Goal: Task Accomplishment & Management: Manage account settings

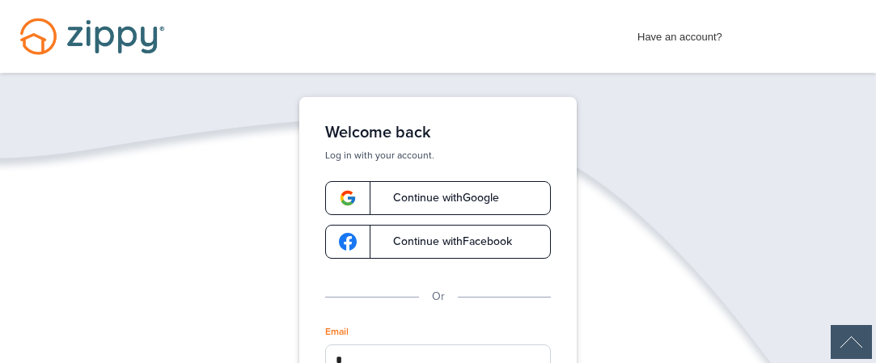
scroll to position [215, 0]
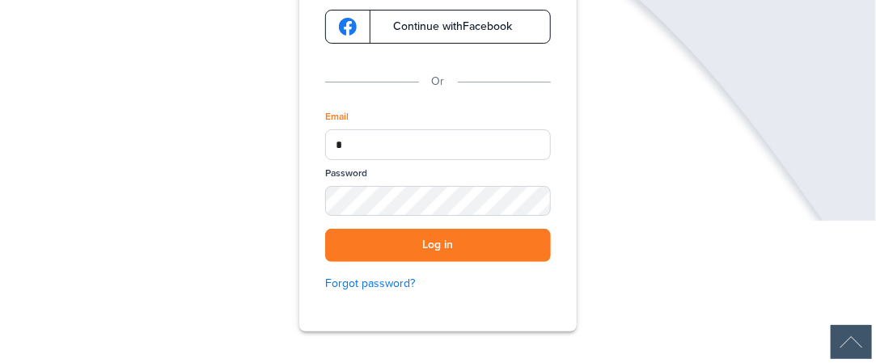
type input "**********"
click at [523, 196] on div "SHOW" at bounding box center [531, 202] width 36 height 15
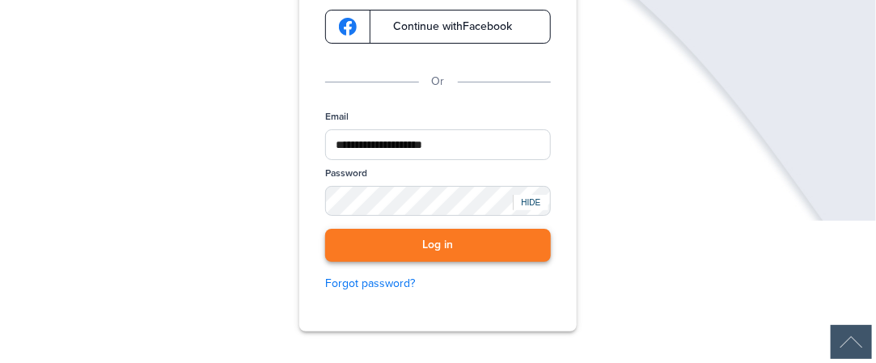
click at [486, 242] on button "Log in" at bounding box center [438, 245] width 226 height 33
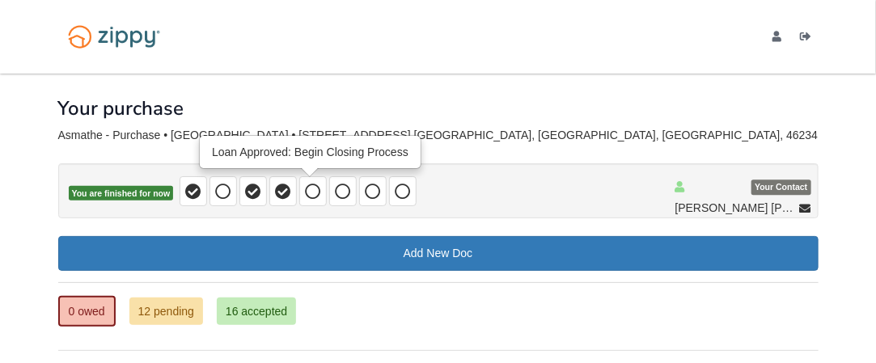
click at [310, 190] on icon at bounding box center [313, 192] width 16 height 16
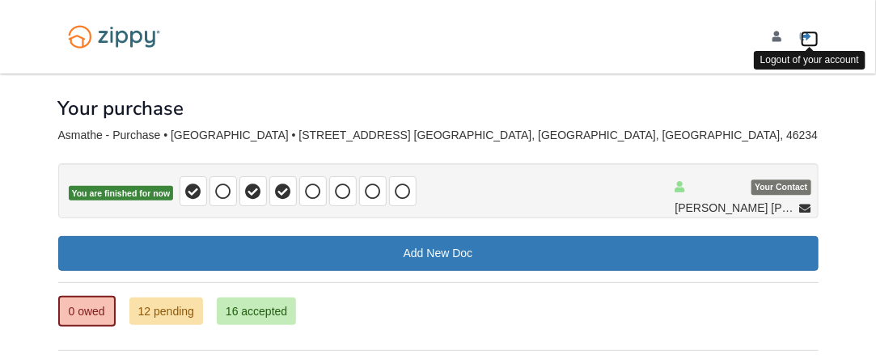
click at [803, 42] on link "Logout" at bounding box center [810, 39] width 18 height 16
